Goal: Browse casually

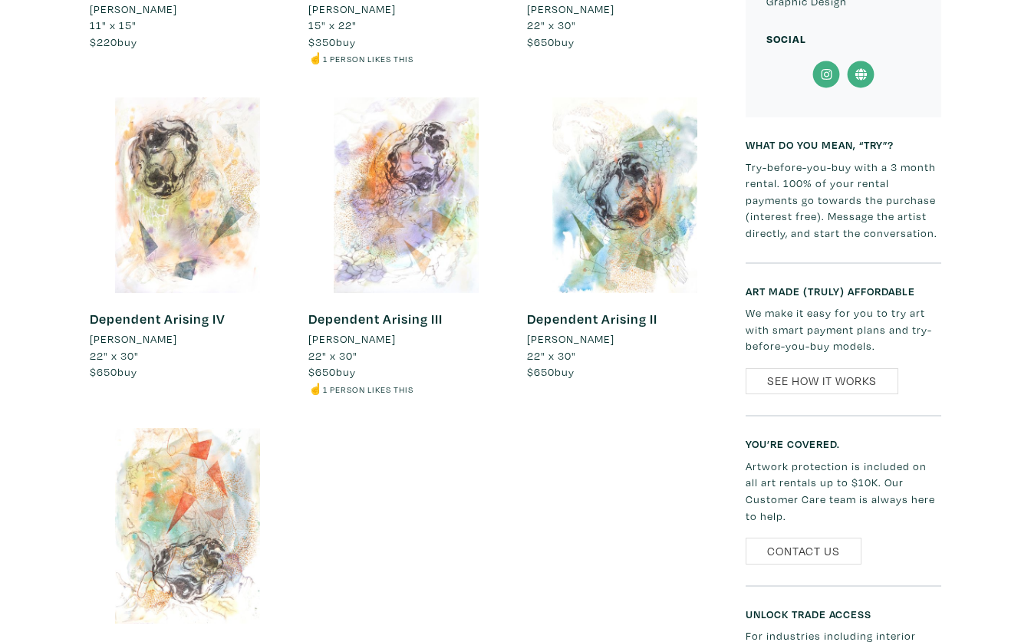
scroll to position [1074, 0]
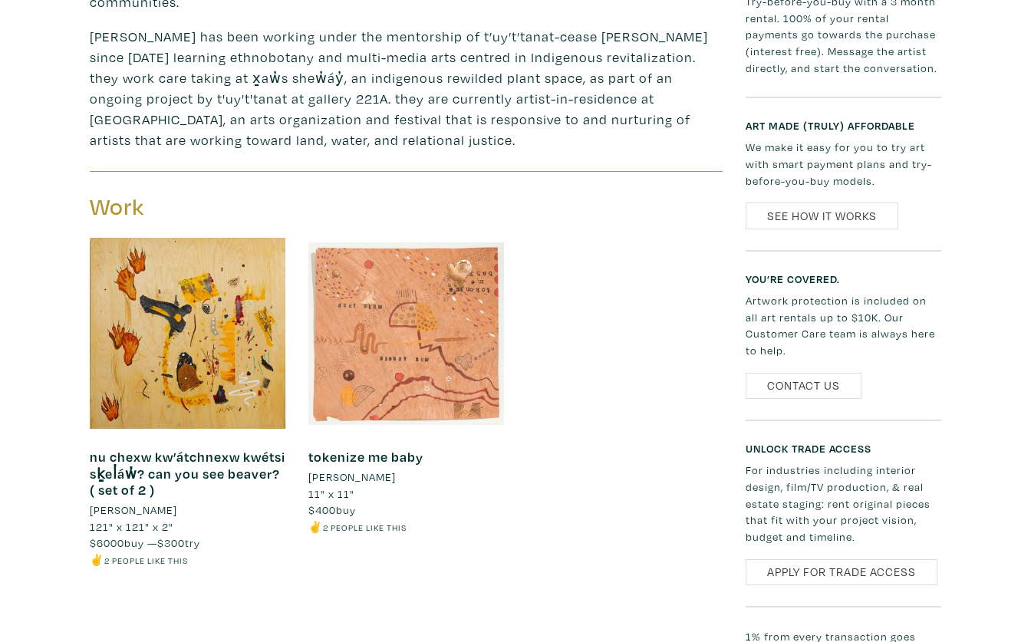
scroll to position [844, 0]
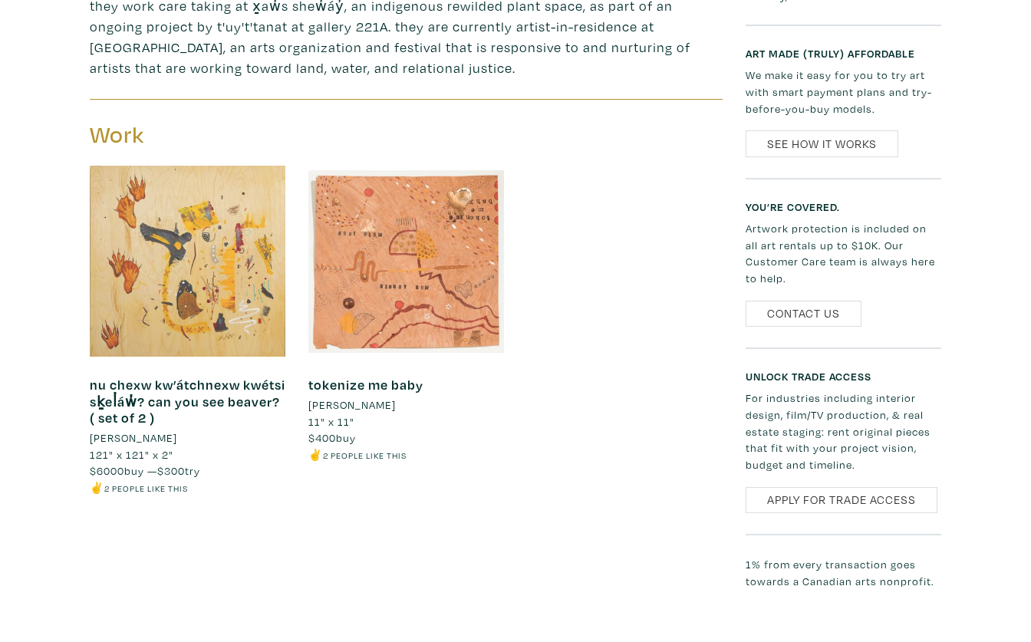
click at [136, 213] on div at bounding box center [188, 261] width 196 height 196
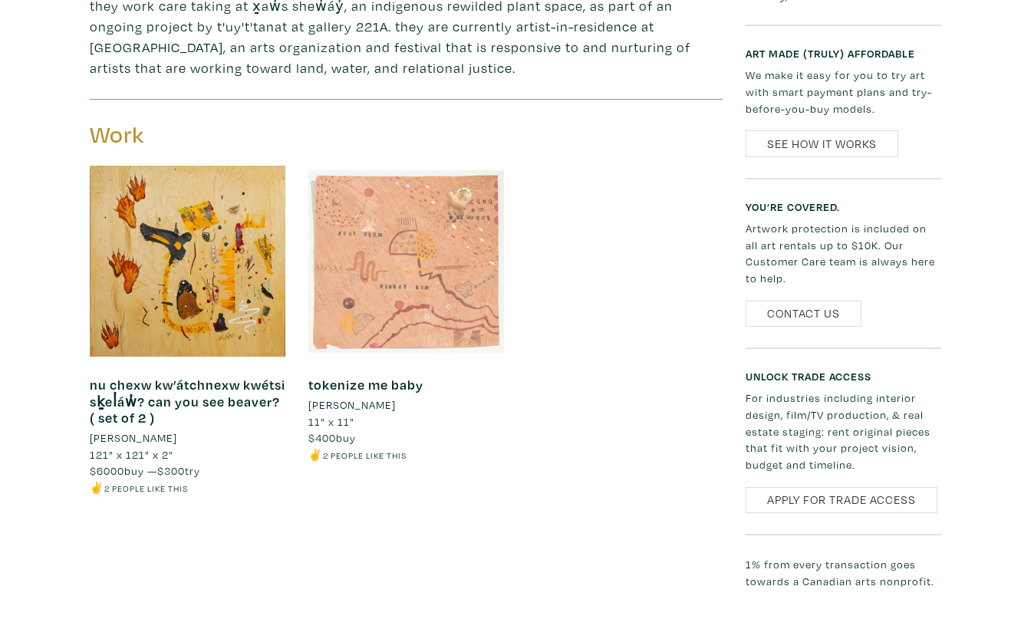
click at [479, 243] on div at bounding box center [407, 261] width 196 height 196
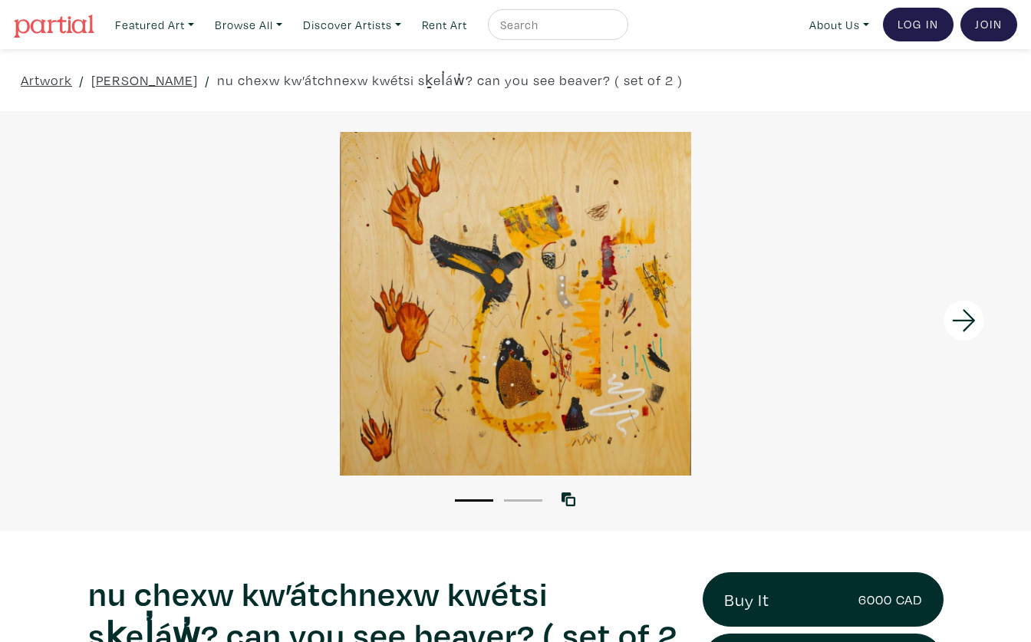
click at [933, 318] on div at bounding box center [903, 321] width 258 height 420
